Goal: Check status: Check status

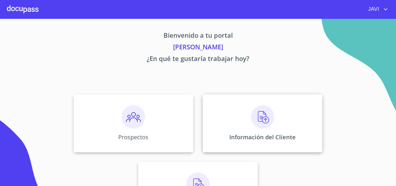
click at [261, 117] on img at bounding box center [262, 116] width 23 height 23
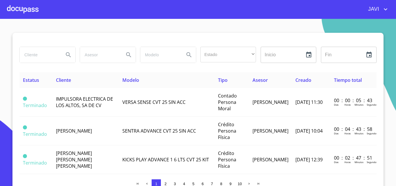
click at [33, 53] on input "search" at bounding box center [39, 55] width 39 height 16
type input "[PERSON_NAME] [PERSON_NAME]"
click at [67, 53] on icon "Search" at bounding box center [68, 54] width 5 height 5
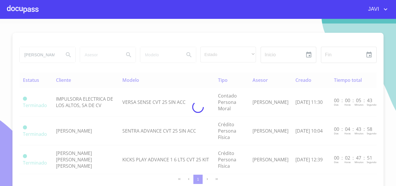
type button "[PERSON_NAME] [PERSON_NAME]"
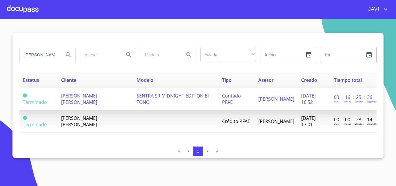
click at [146, 98] on span "SENTRA SR MIDNIGHT EDITION BI TONO" at bounding box center [173, 99] width 72 height 13
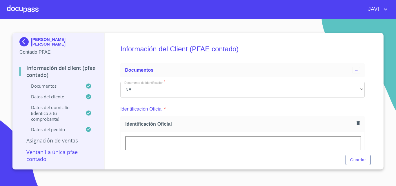
scroll to position [1616, 0]
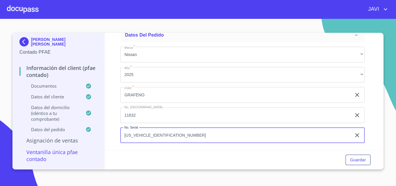
drag, startPoint x: 168, startPoint y: 134, endPoint x: 126, endPoint y: 136, distance: 42.7
click at [126, 136] on input "[US_VEHICLE_IDENTIFICATION_NUMBER]" at bounding box center [235, 136] width 231 height 16
click at [176, 135] on input "[US_VEHICLE_IDENTIFICATION_NUMBER]" at bounding box center [235, 136] width 231 height 16
drag, startPoint x: 124, startPoint y: 135, endPoint x: 167, endPoint y: 137, distance: 42.4
click at [167, 137] on input "[US_VEHICLE_IDENTIFICATION_NUMBER]" at bounding box center [235, 136] width 231 height 16
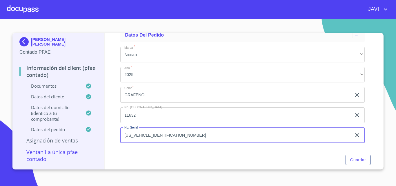
drag, startPoint x: 386, startPoint y: 8, endPoint x: 382, endPoint y: 13, distance: 5.8
click at [386, 9] on icon "account of current user" at bounding box center [385, 9] width 7 height 7
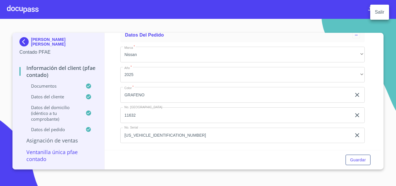
click at [381, 14] on li "Salir" at bounding box center [379, 12] width 19 height 10
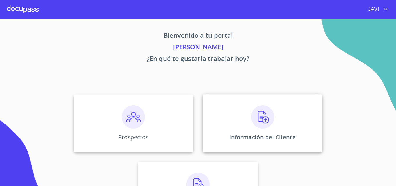
click at [260, 115] on img at bounding box center [262, 116] width 23 height 23
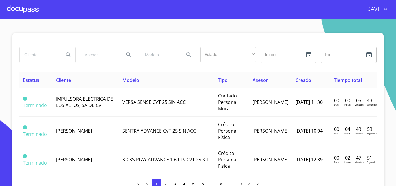
click at [31, 55] on input "search" at bounding box center [39, 55] width 39 height 16
click at [66, 56] on icon "Search" at bounding box center [68, 54] width 5 height 5
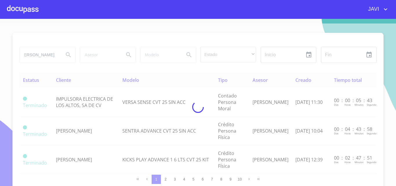
scroll to position [0, 0]
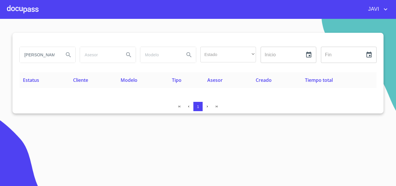
click at [57, 55] on input "EDUARDO RAMOS" at bounding box center [39, 55] width 39 height 16
type input "E"
click at [40, 56] on input "search" at bounding box center [39, 55] width 39 height 16
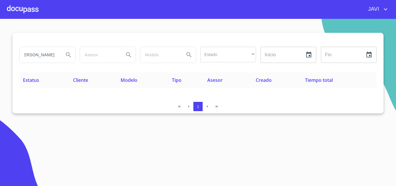
scroll to position [0, 17]
type input "LUIS EDUARDO REYES"
click at [68, 55] on icon "Search" at bounding box center [68, 54] width 7 height 7
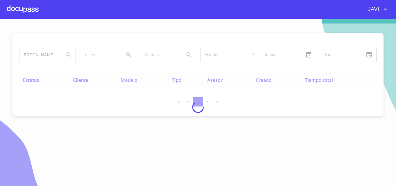
scroll to position [0, 0]
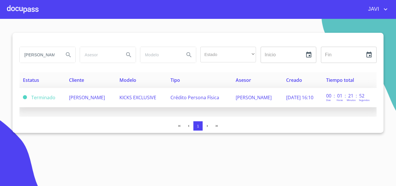
click at [156, 97] on span "KICKS EXCLUSIVE" at bounding box center [138, 97] width 37 height 6
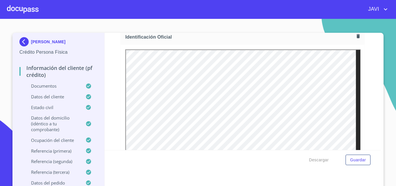
scroll to position [116, 0]
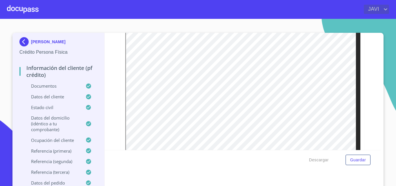
click at [386, 9] on icon "account of current user" at bounding box center [385, 9] width 7 height 7
click at [383, 12] on li "Salir" at bounding box center [379, 12] width 19 height 10
